Goal: Task Accomplishment & Management: Complete application form

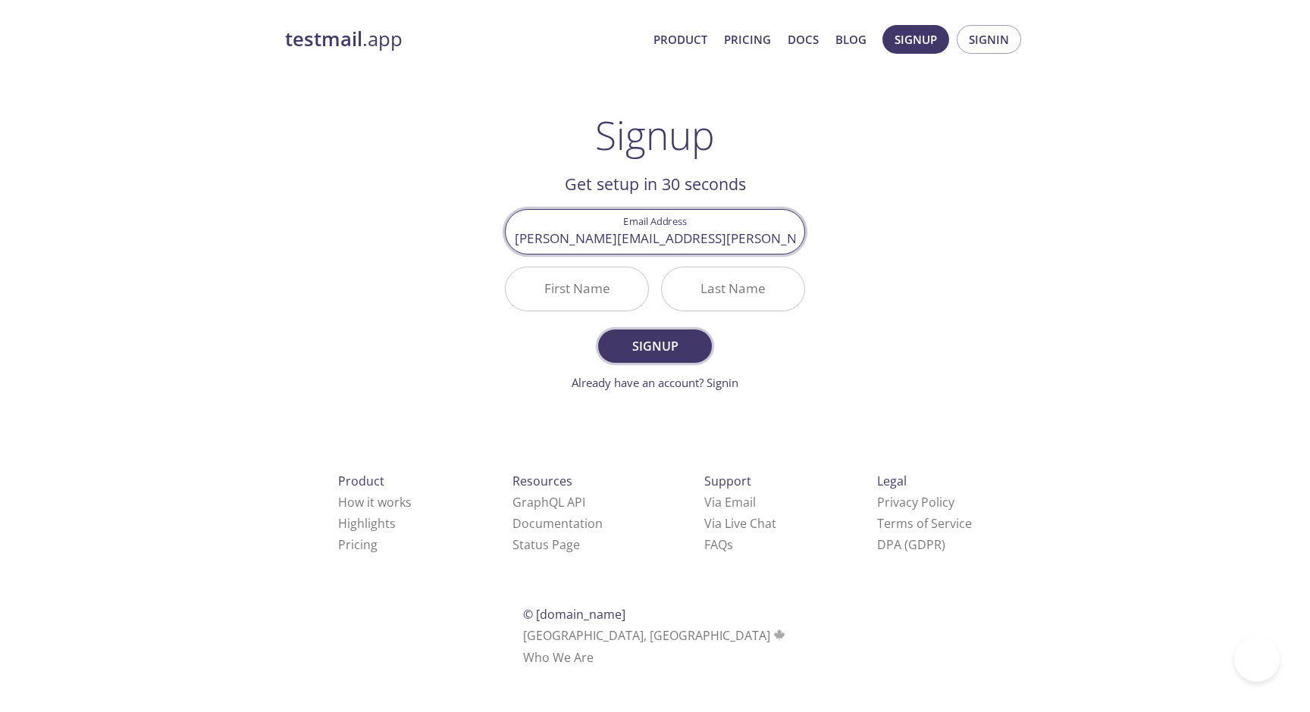
click at [655, 341] on span "Signup" at bounding box center [655, 346] width 80 height 21
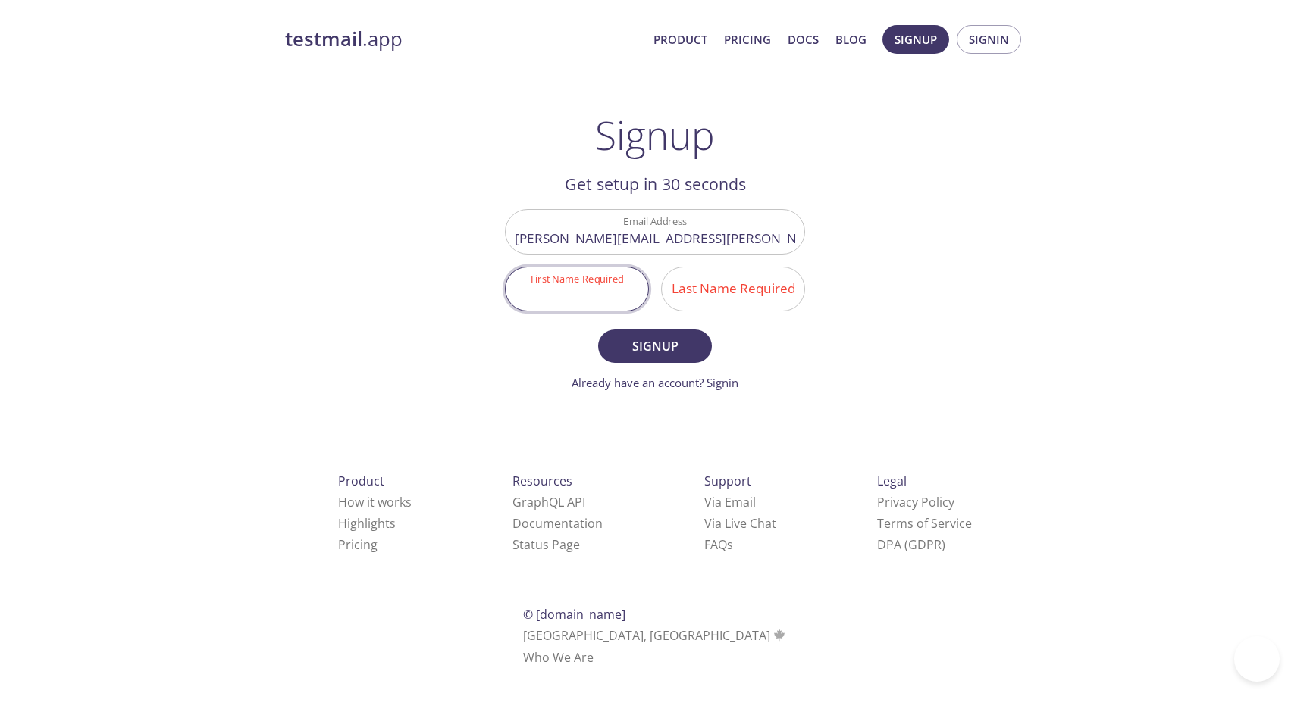
click at [606, 299] on input "First Name Required" at bounding box center [577, 289] width 142 height 43
type input "[PERSON_NAME]"
type input "M"
click at [628, 344] on span "Signup" at bounding box center [655, 346] width 80 height 21
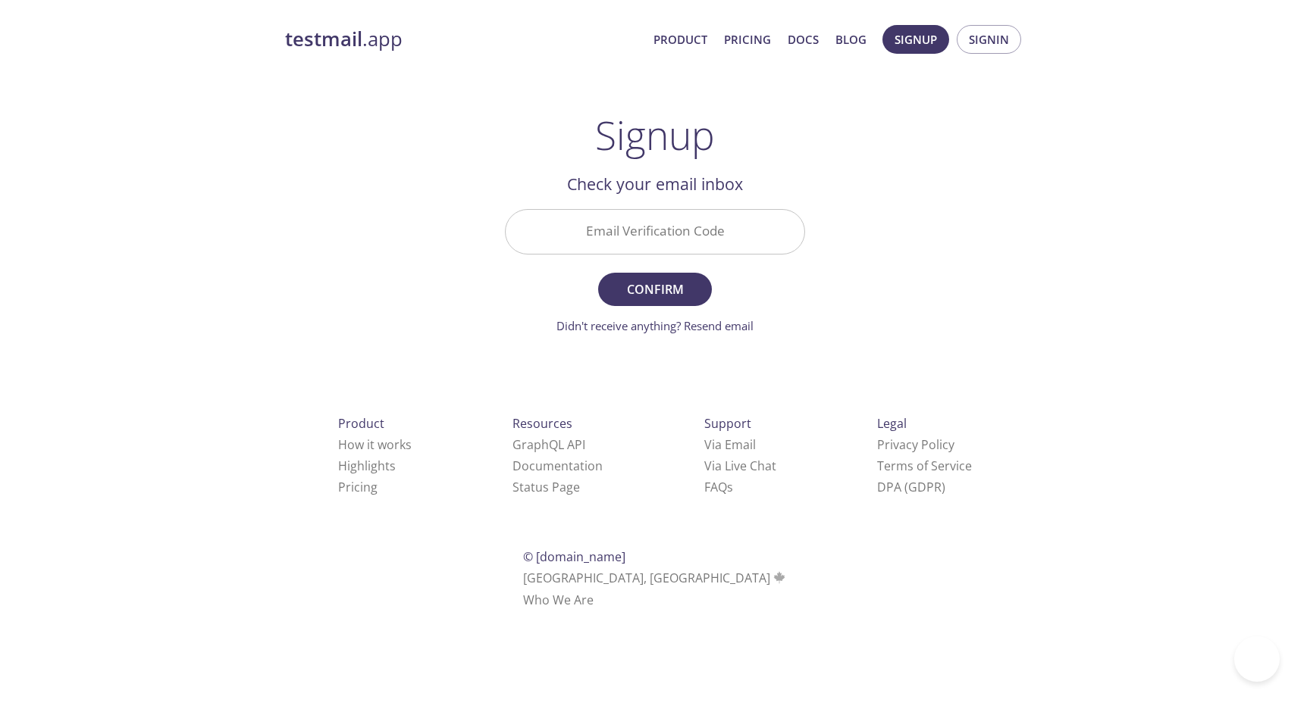
click at [630, 247] on input "Email Verification Code" at bounding box center [655, 231] width 299 height 43
paste input "PYGNFZW"
type input "PYGNFZW"
click at [668, 293] on span "Confirm" at bounding box center [655, 289] width 80 height 21
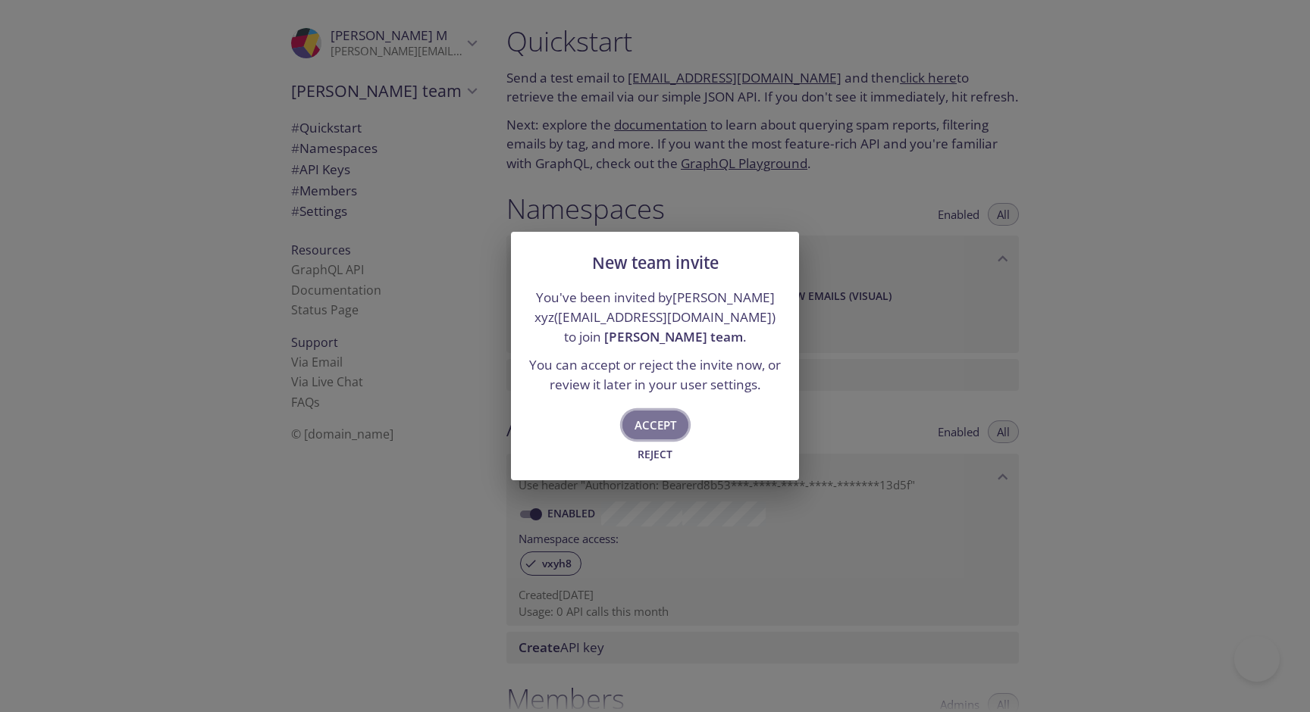
click at [650, 429] on span "Accept" at bounding box center [655, 425] width 42 height 20
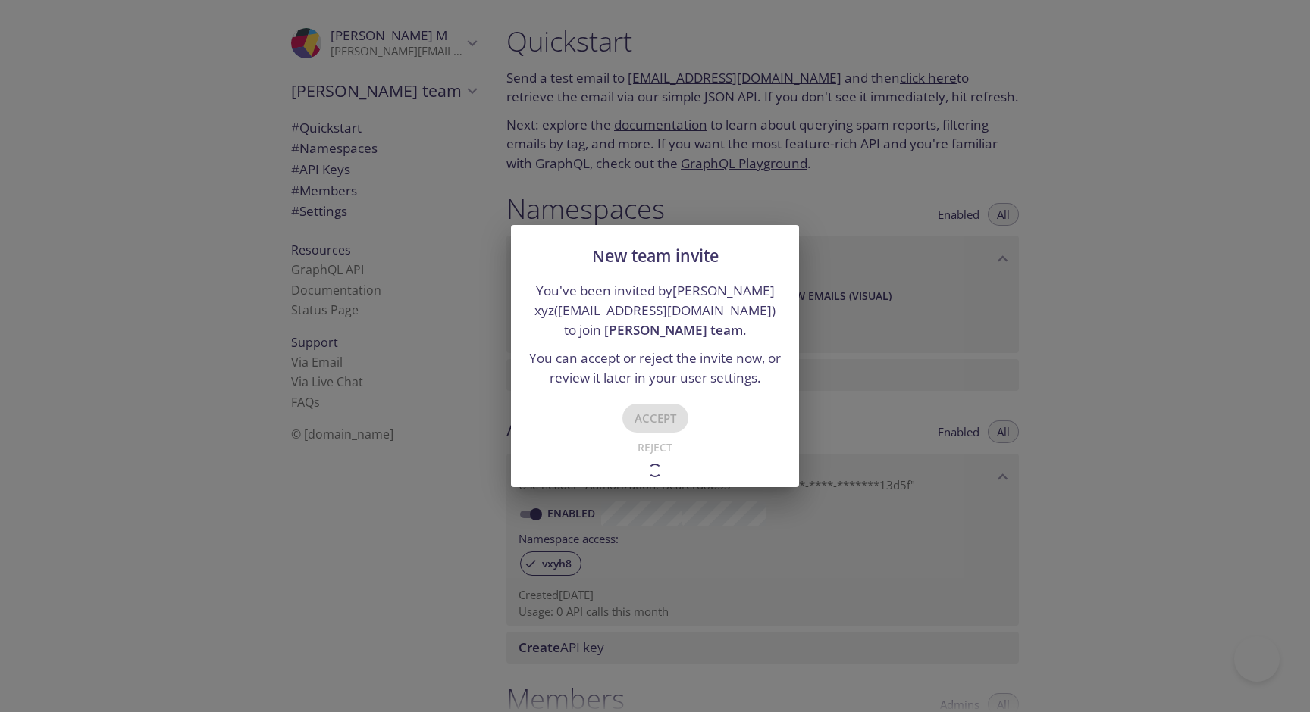
type input "[PERSON_NAME] team"
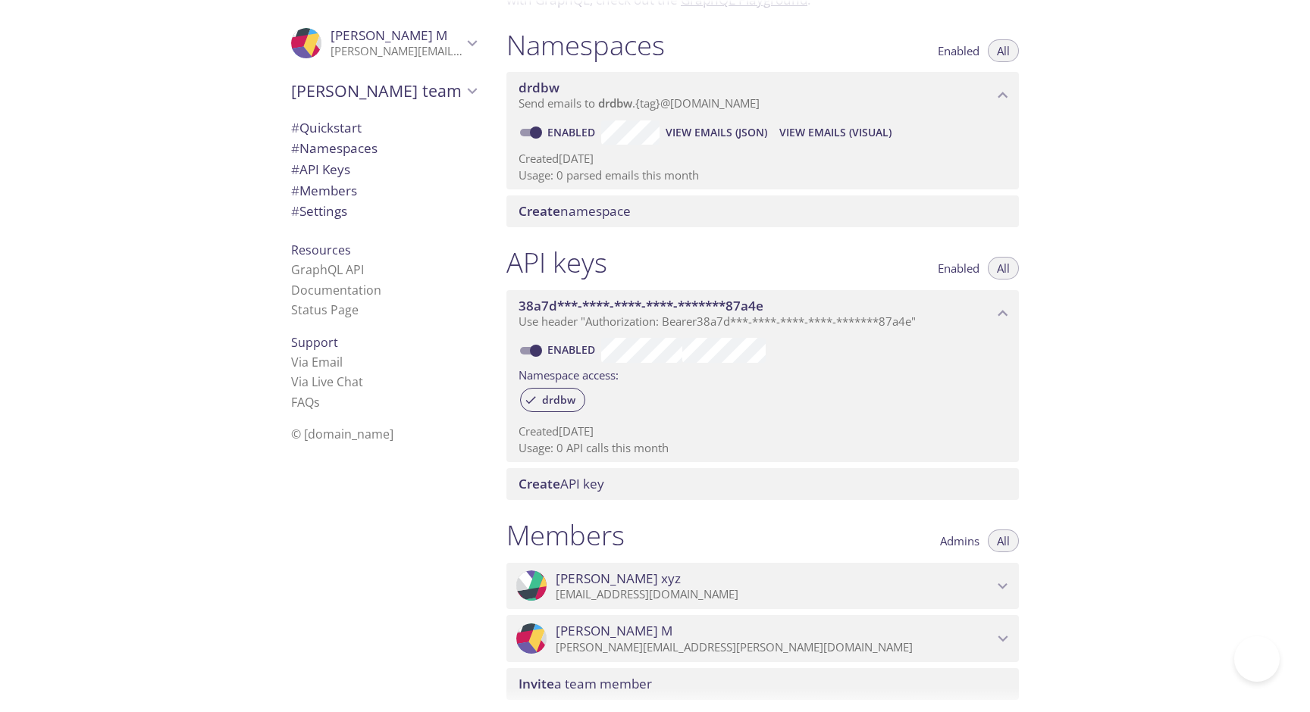
scroll to position [42, 0]
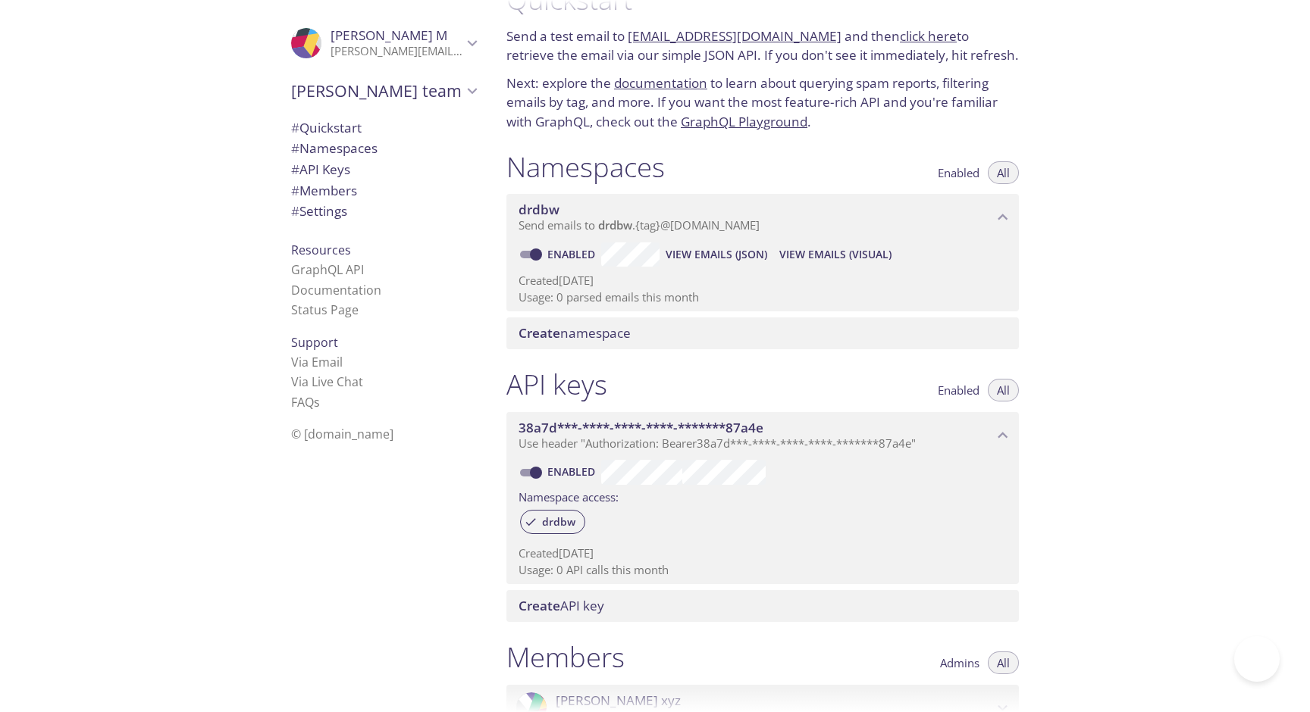
click at [646, 337] on span "Create namespace" at bounding box center [765, 333] width 494 height 17
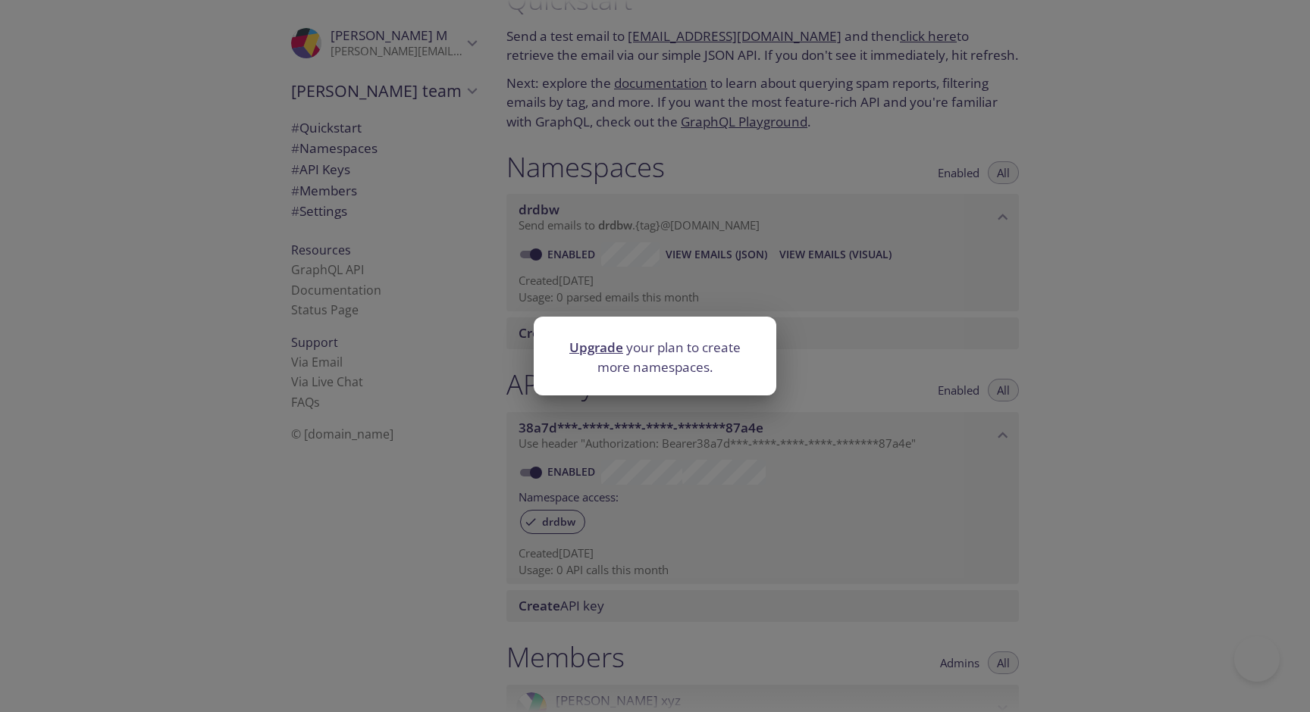
click at [696, 427] on div "Upgrade your plan to create more namespaces." at bounding box center [655, 356] width 1310 height 712
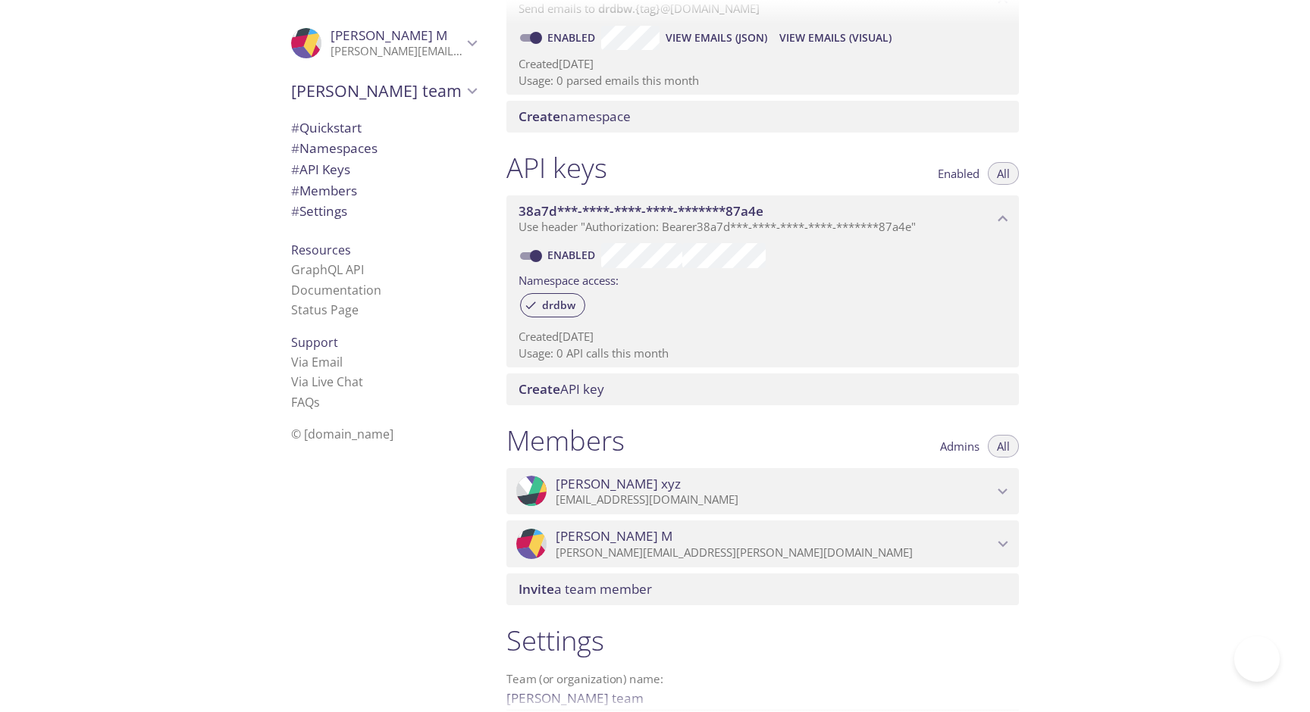
scroll to position [418, 0]
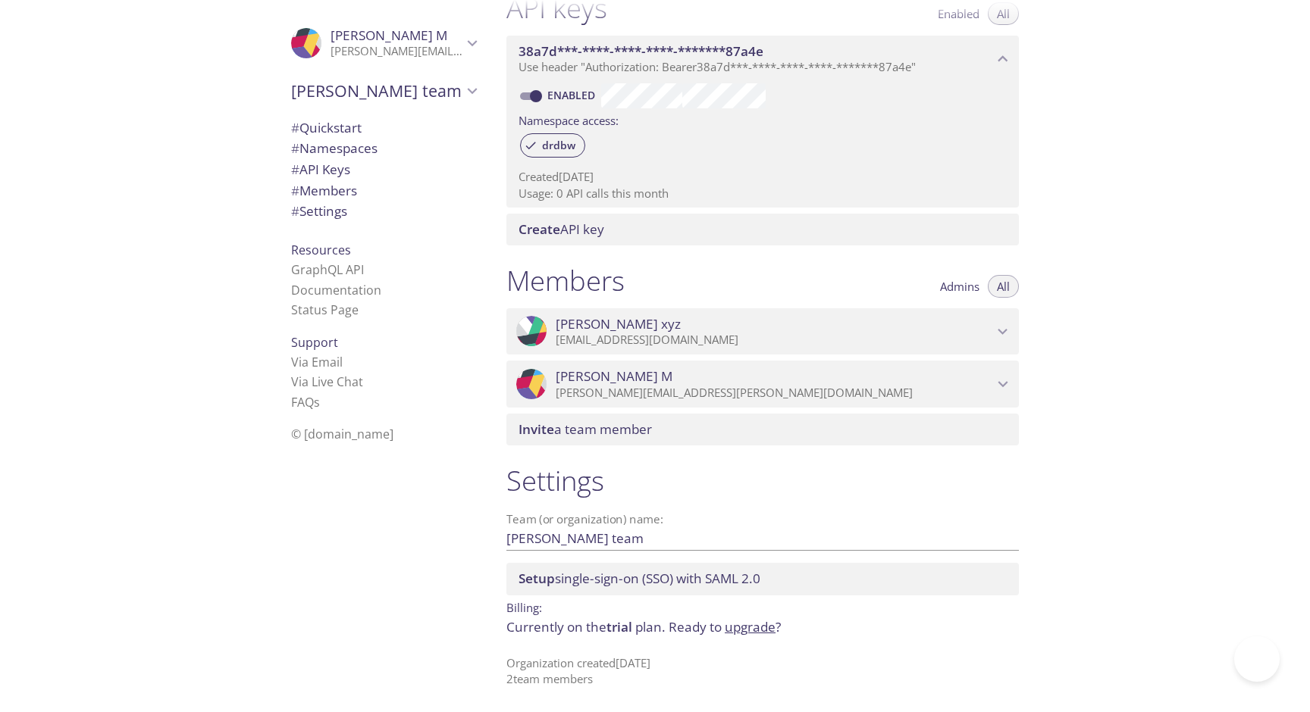
click at [755, 571] on span "Setup single-sign-on (SSO) with SAML 2.0" at bounding box center [639, 578] width 242 height 17
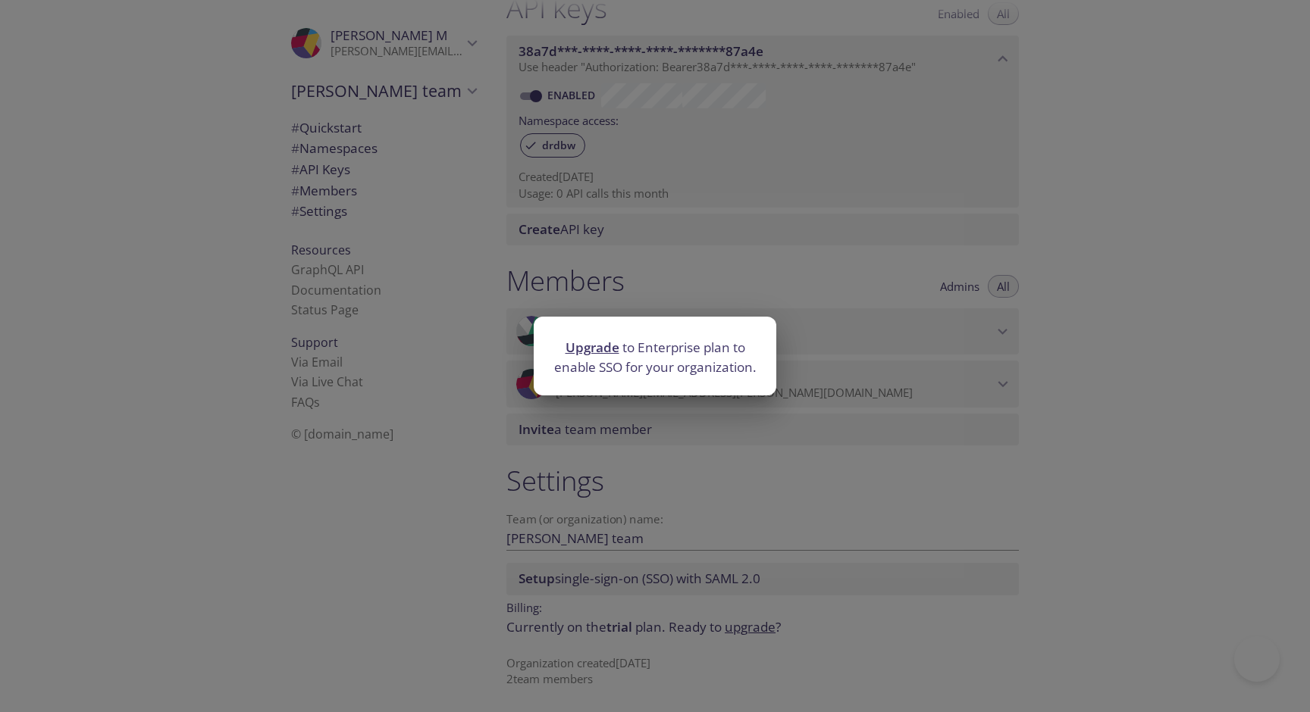
click at [737, 468] on div "Upgrade to Enterprise plan to enable SSO for your organization." at bounding box center [655, 356] width 1310 height 712
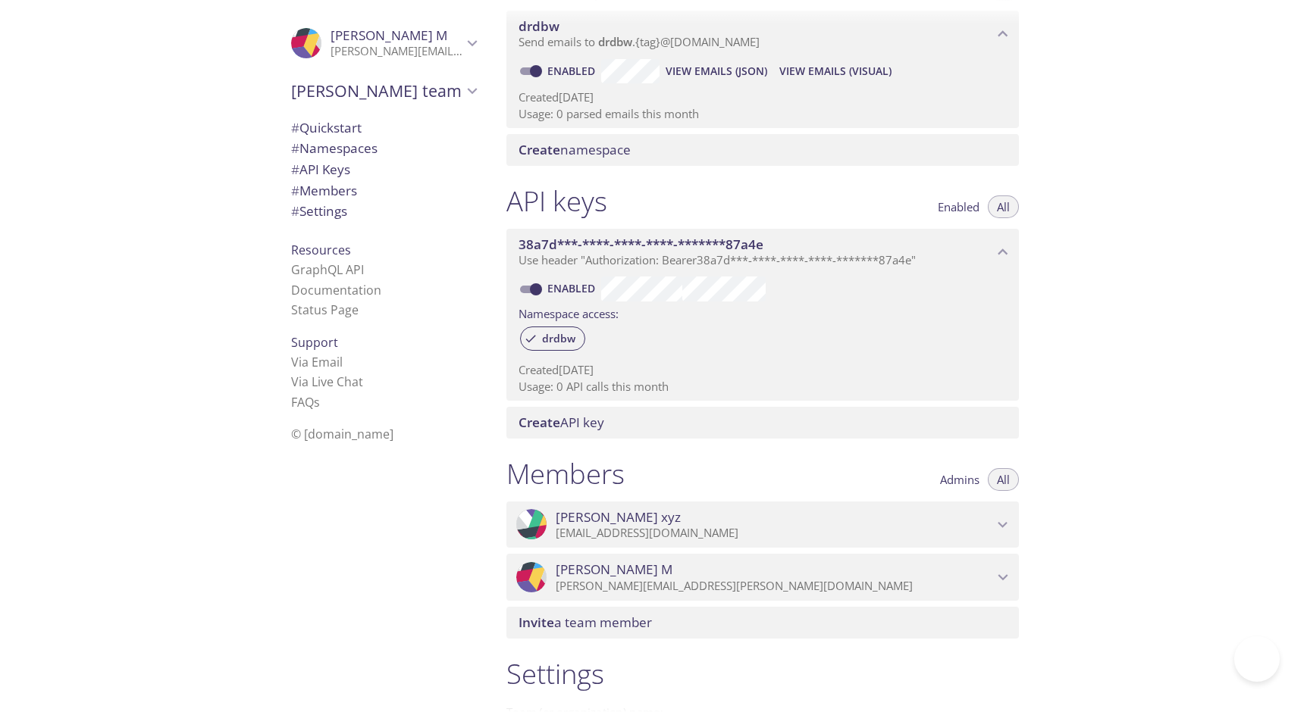
scroll to position [0, 0]
